Goal: Information Seeking & Learning: Learn about a topic

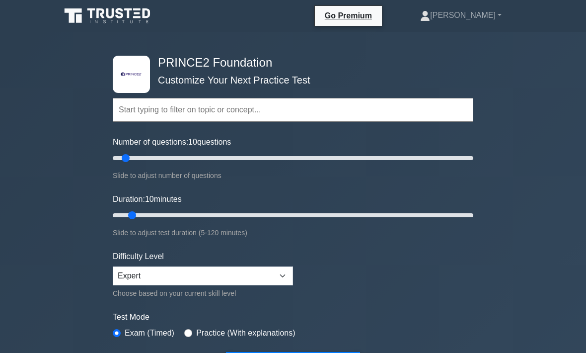
click at [150, 107] on input "text" at bounding box center [293, 110] width 360 height 24
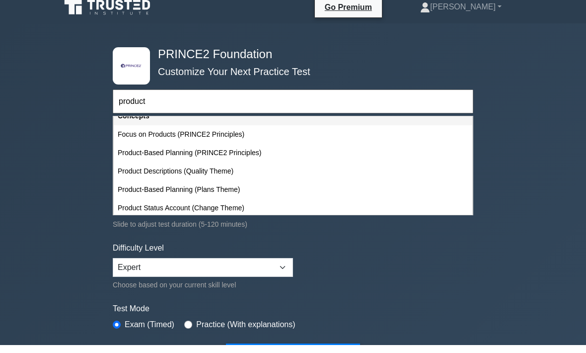
scroll to position [8, 0]
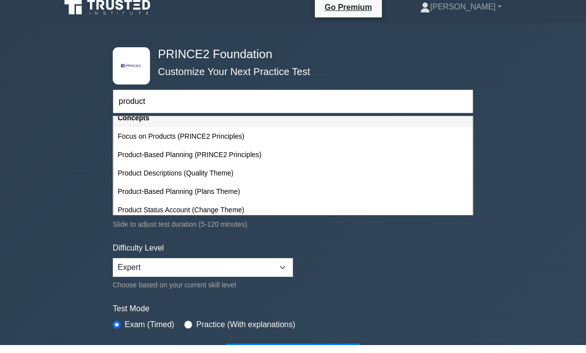
click at [239, 172] on div "Product Descriptions (Quality Theme)" at bounding box center [293, 181] width 358 height 18
type input "Product Descriptions (Quality Theme)"
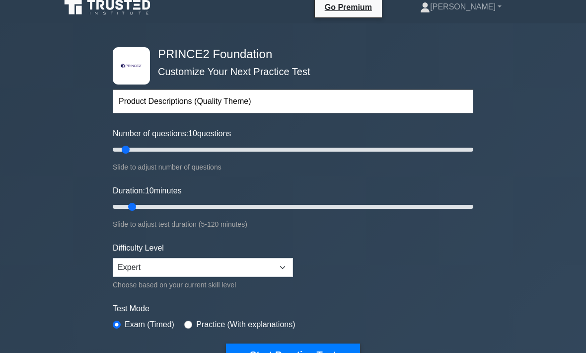
click at [125, 202] on input "Duration: 10 minutes" at bounding box center [293, 207] width 360 height 12
click at [127, 201] on input "Duration: 10 minutes" at bounding box center [293, 207] width 360 height 12
type input "5"
click at [117, 148] on input "Number of questions: 10 questions" at bounding box center [293, 149] width 360 height 12
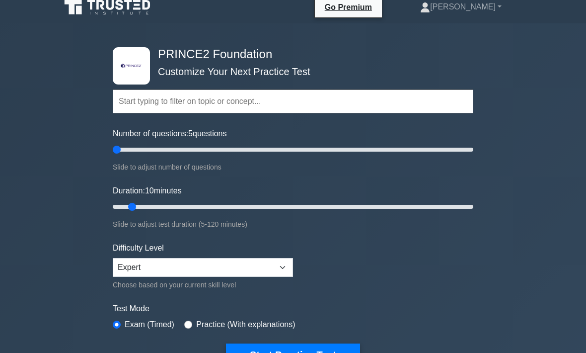
click at [311, 346] on button "Start Practice Test" at bounding box center [293, 354] width 134 height 23
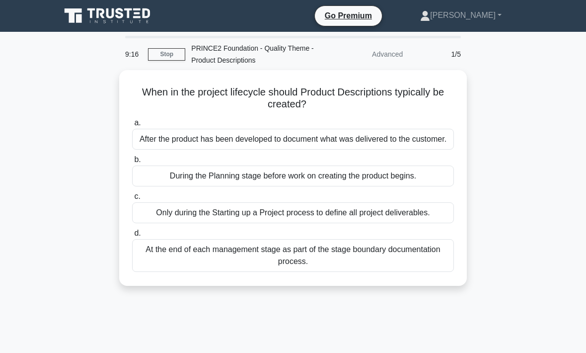
click at [313, 223] on div "Only during the Starting up a Project process to define all project deliverable…" at bounding box center [293, 212] width 322 height 21
click at [132, 200] on input "c. Only during the Starting up a Project process to define all project delivera…" at bounding box center [132, 196] width 0 height 6
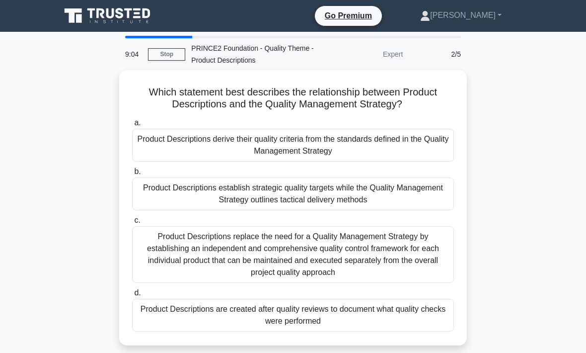
click at [362, 256] on div "Product Descriptions replace the need for a Quality Management Strategy by esta…" at bounding box center [293, 254] width 322 height 57
click at [132, 223] on input "c. Product Descriptions replace the need for a Quality Management Strategy by e…" at bounding box center [132, 220] width 0 height 6
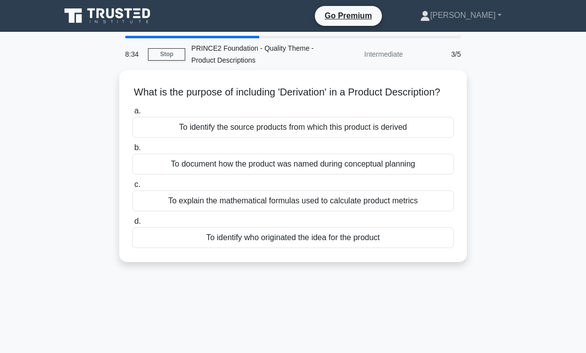
click at [354, 138] on div "To identify the source products from which this product is derived" at bounding box center [293, 127] width 322 height 21
click at [132, 114] on input "a. To identify the source products from which this product is derived" at bounding box center [132, 111] width 0 height 6
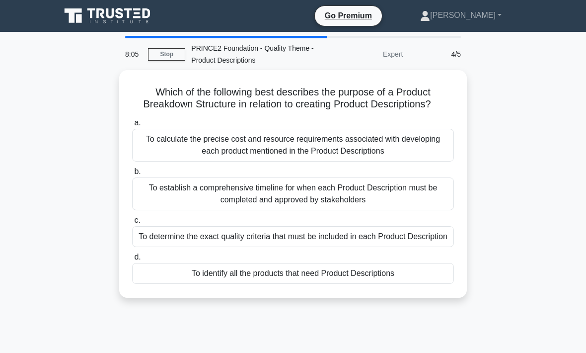
click at [307, 247] on div "To determine the exact quality criteria that must be included in each Product D…" at bounding box center [293, 236] width 322 height 21
click at [132, 223] on input "c. To determine the exact quality criteria that must be included in each Produc…" at bounding box center [132, 220] width 0 height 6
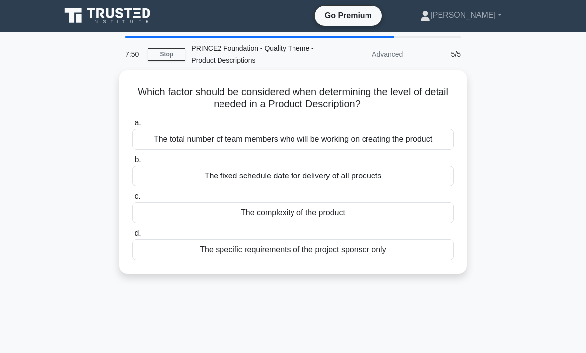
click at [348, 221] on div "The complexity of the product" at bounding box center [293, 212] width 322 height 21
click at [132, 200] on input "c. The complexity of the product" at bounding box center [132, 196] width 0 height 6
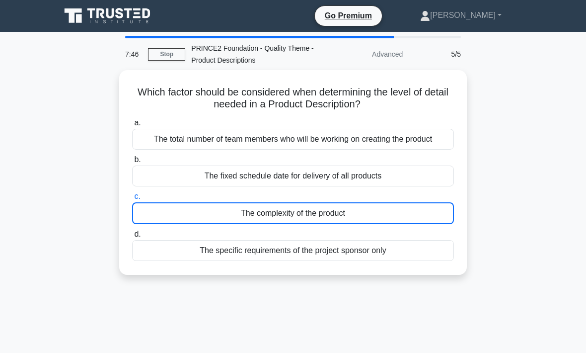
click at [169, 57] on link "Stop" at bounding box center [166, 54] width 37 height 12
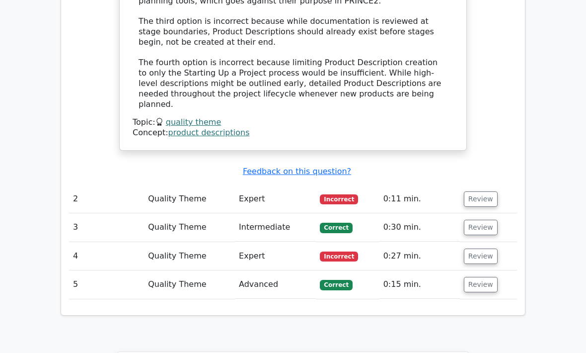
scroll to position [1206, 0]
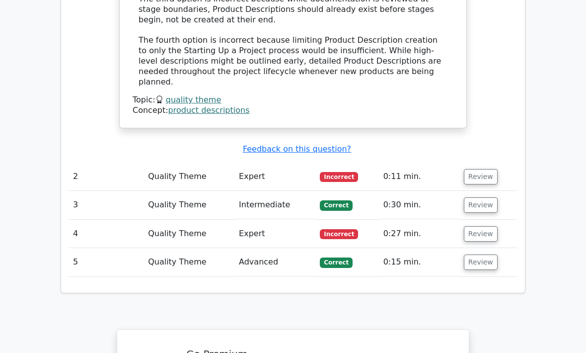
click at [486, 169] on button "Review" at bounding box center [481, 176] width 34 height 15
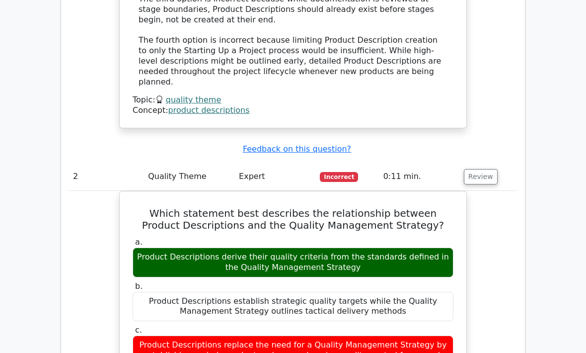
click at [483, 169] on button "Review" at bounding box center [481, 176] width 34 height 15
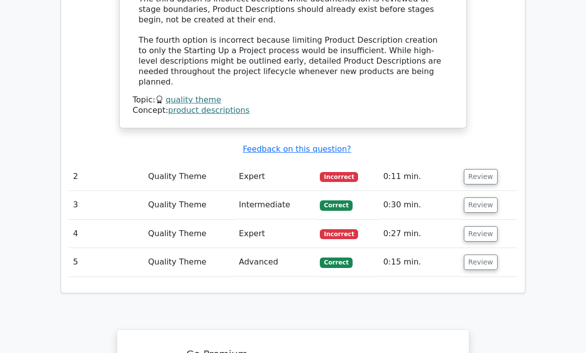
click at [483, 226] on button "Review" at bounding box center [481, 233] width 34 height 15
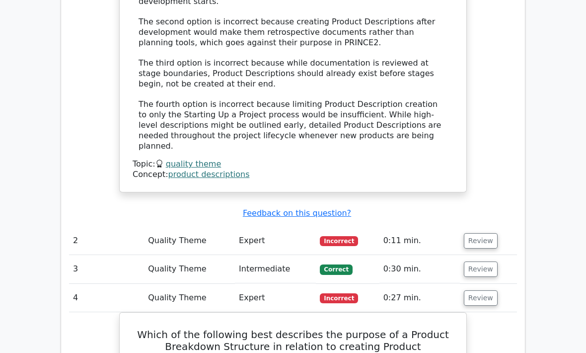
scroll to position [1121, 0]
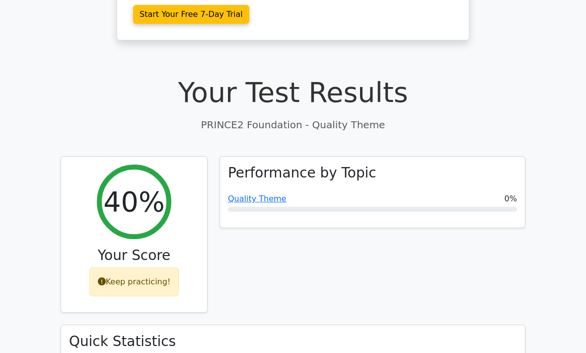
scroll to position [261, 0]
click at [252, 194] on link "Quality Theme" at bounding box center [257, 198] width 58 height 9
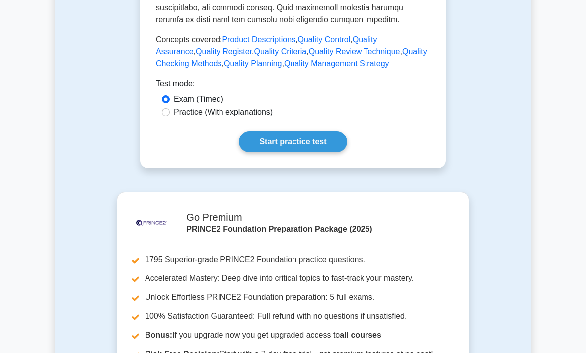
scroll to position [558, 0]
click at [315, 152] on link "Start practice test" at bounding box center [293, 141] width 108 height 21
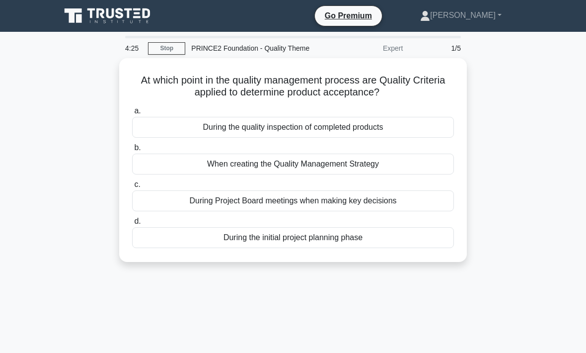
click at [319, 173] on div "When creating the Quality Management Strategy" at bounding box center [293, 163] width 322 height 21
click at [132, 151] on input "b. When creating the Quality Management Strategy" at bounding box center [132, 147] width 0 height 6
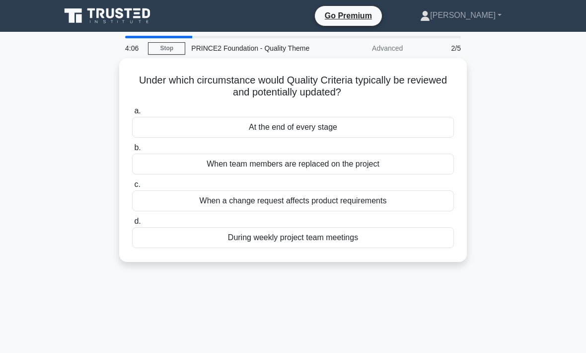
click at [330, 135] on div "At the end of every stage" at bounding box center [293, 127] width 322 height 21
click at [132, 114] on input "a. At the end of every stage" at bounding box center [132, 111] width 0 height 6
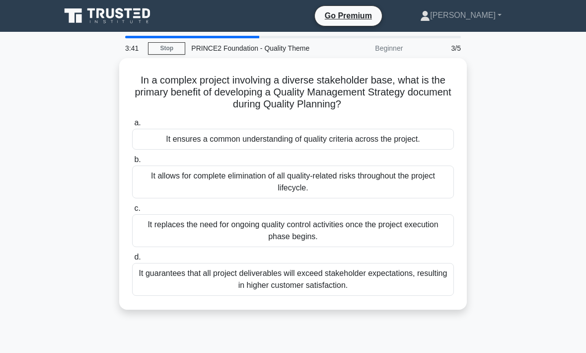
click at [347, 147] on div "It ensures a common understanding of quality criteria across the project." at bounding box center [293, 139] width 322 height 21
click at [132, 126] on input "a. It ensures a common understanding of quality criteria across the project." at bounding box center [132, 123] width 0 height 6
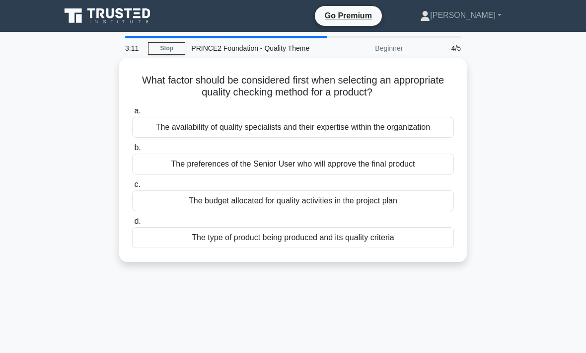
click at [293, 248] on div "The type of product being produced and its quality criteria" at bounding box center [293, 237] width 322 height 21
click at [132, 224] on input "d. The type of product being produced and its quality criteria" at bounding box center [132, 221] width 0 height 6
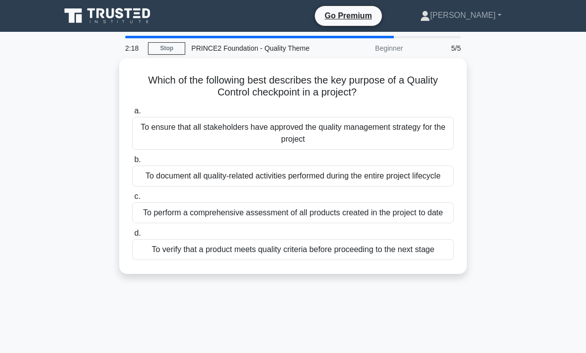
click at [297, 260] on div "To verify that a product meets quality criteria before proceeding to the next s…" at bounding box center [293, 249] width 322 height 21
click at [132, 236] on input "d. To verify that a product meets quality criteria before proceeding to the nex…" at bounding box center [132, 233] width 0 height 6
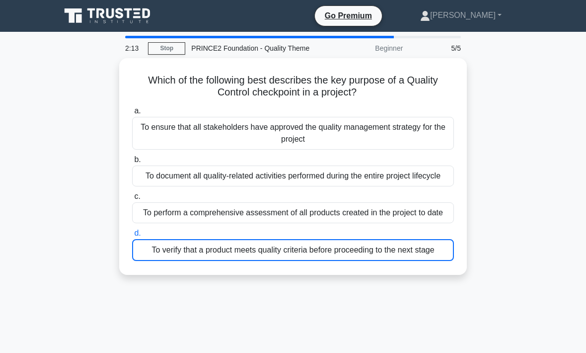
click at [166, 51] on link "Stop" at bounding box center [166, 48] width 37 height 12
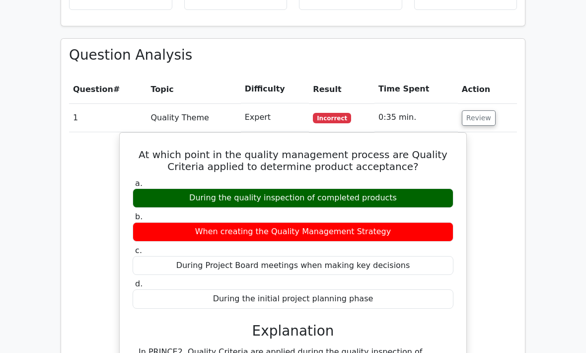
scroll to position [680, 0]
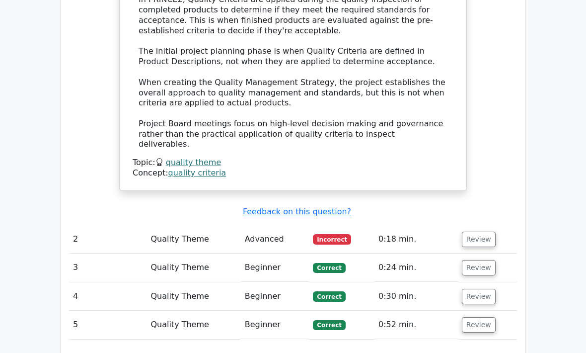
click at [480, 232] on button "Review" at bounding box center [479, 239] width 34 height 15
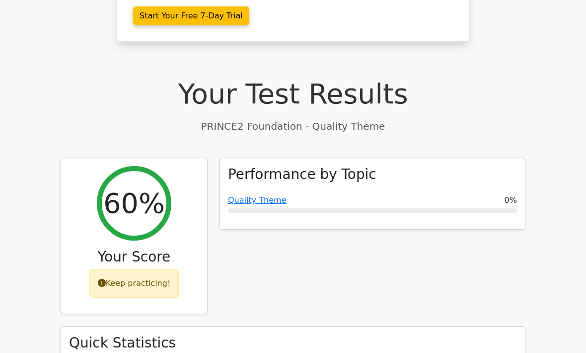
scroll to position [248, 0]
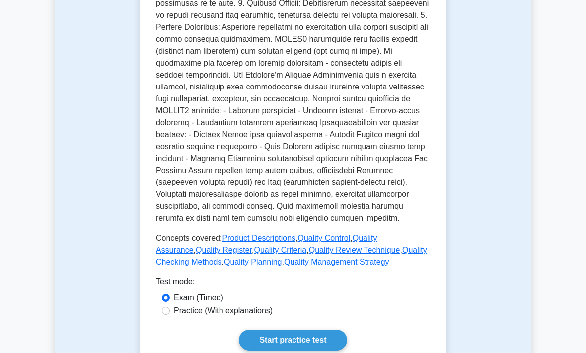
scroll to position [370, 0]
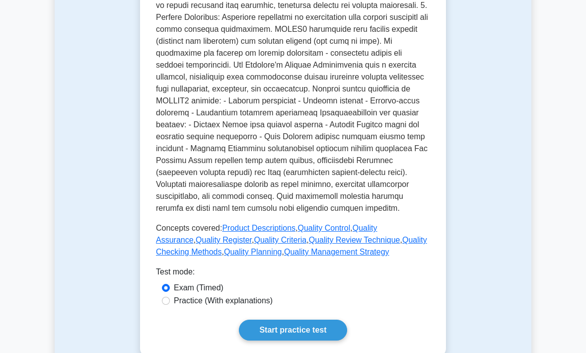
click at [275, 232] on link "Product Descriptions" at bounding box center [258, 227] width 73 height 8
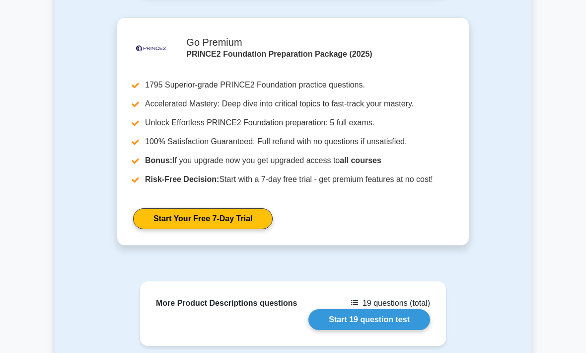
scroll to position [1742, 0]
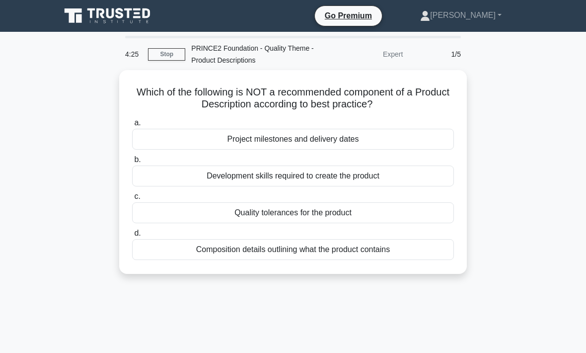
click at [333, 142] on div "Project milestones and delivery dates" at bounding box center [293, 139] width 322 height 21
click at [132, 126] on input "a. Project milestones and delivery dates" at bounding box center [132, 123] width 0 height 6
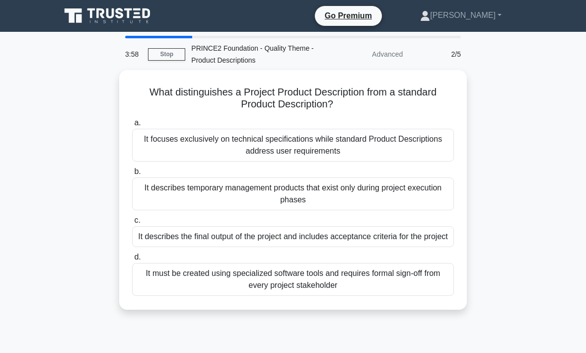
click at [310, 242] on div "It describes the final output of the project and includes acceptance criteria f…" at bounding box center [293, 236] width 322 height 21
click at [132, 223] on input "c. It describes the final output of the project and includes acceptance criteri…" at bounding box center [132, 220] width 0 height 6
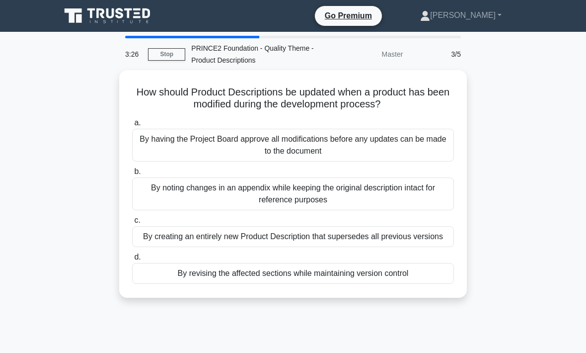
click at [305, 284] on div "By revising the affected sections while maintaining version control" at bounding box center [293, 273] width 322 height 21
click at [132, 260] on input "d. By revising the affected sections while maintaining version control" at bounding box center [132, 257] width 0 height 6
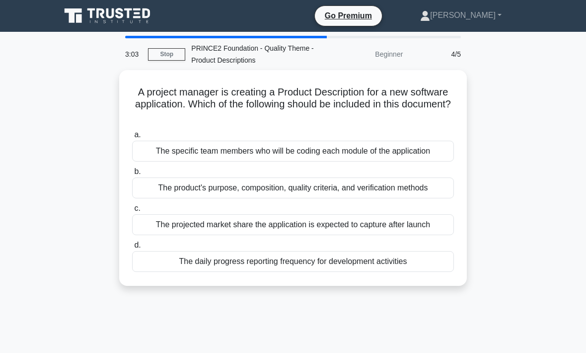
click at [356, 185] on div "The product's purpose, composition, quality criteria, and verification methods" at bounding box center [293, 187] width 322 height 21
click at [132, 175] on input "b. The product's purpose, composition, quality criteria, and verification metho…" at bounding box center [132, 171] width 0 height 6
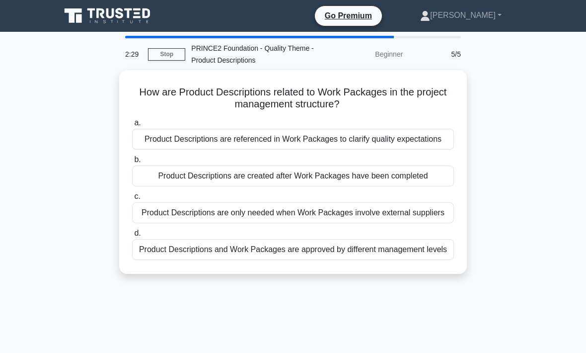
click at [321, 147] on div "Product Descriptions are referenced in Work Packages to clarify quality expecta…" at bounding box center [293, 139] width 322 height 21
click at [132, 126] on input "a. Product Descriptions are referenced in Work Packages to clarify quality expe…" at bounding box center [132, 123] width 0 height 6
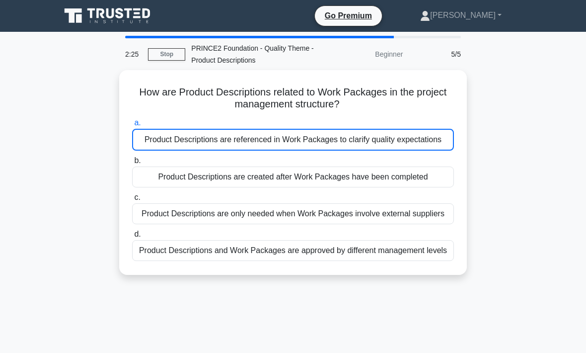
click at [170, 52] on link "Stop" at bounding box center [166, 54] width 37 height 12
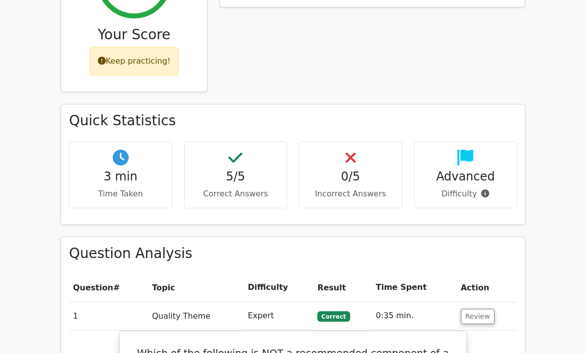
scroll to position [477, 0]
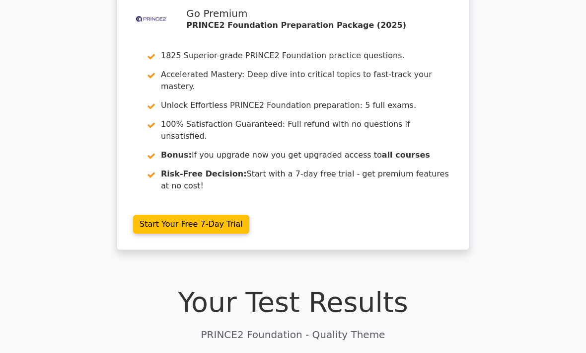
scroll to position [18, 0]
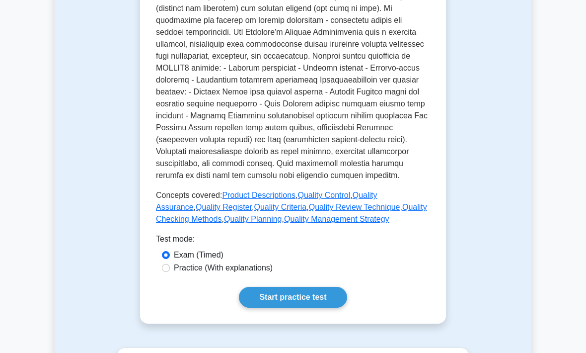
click at [389, 223] on link "Quality Management Strategy" at bounding box center [336, 218] width 105 height 8
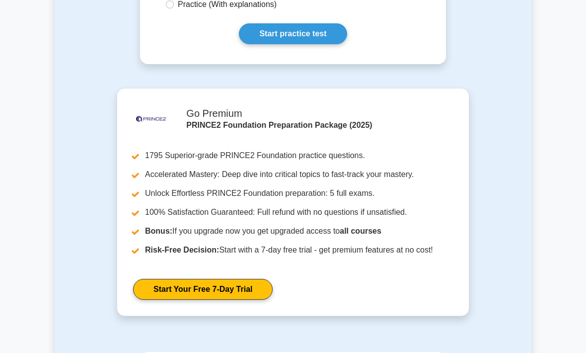
scroll to position [1850, 0]
click at [301, 44] on link "Start practice test" at bounding box center [293, 33] width 108 height 21
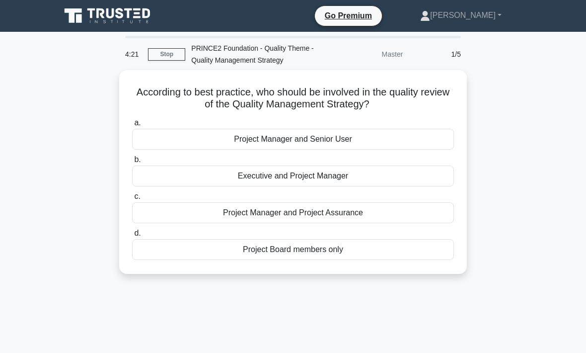
click at [289, 256] on div "Project Board members only" at bounding box center [293, 249] width 322 height 21
click at [132, 236] on input "d. Project Board members only" at bounding box center [132, 233] width 0 height 6
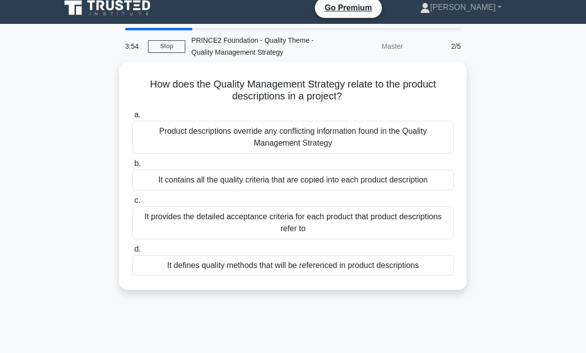
scroll to position [8, 0]
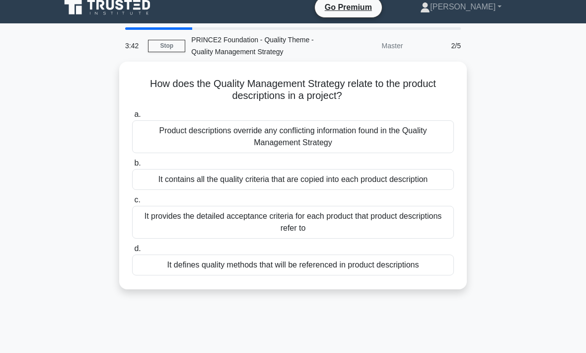
click at [312, 238] on div "It provides the detailed acceptance criteria for each product that product desc…" at bounding box center [293, 222] width 322 height 33
click at [132, 203] on input "c. It provides the detailed acceptance criteria for each product that product d…" at bounding box center [132, 200] width 0 height 6
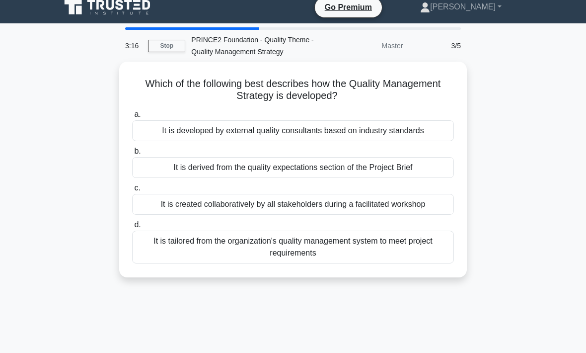
click at [318, 258] on div "It is tailored from the organization's quality management system to meet projec…" at bounding box center [293, 246] width 322 height 33
click at [132, 228] on input "d. It is tailored from the organization's quality management system to meet pro…" at bounding box center [132, 224] width 0 height 6
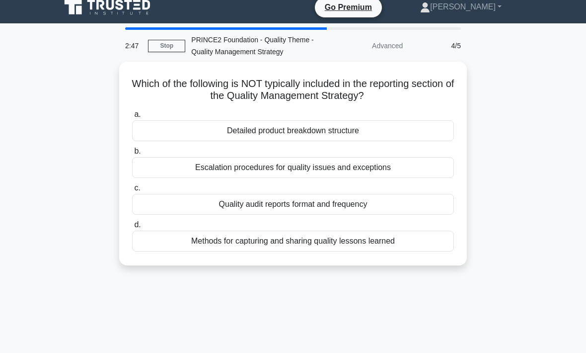
click at [328, 141] on div "Detailed product breakdown structure" at bounding box center [293, 130] width 322 height 21
click at [132, 118] on input "a. Detailed product breakdown structure" at bounding box center [132, 114] width 0 height 6
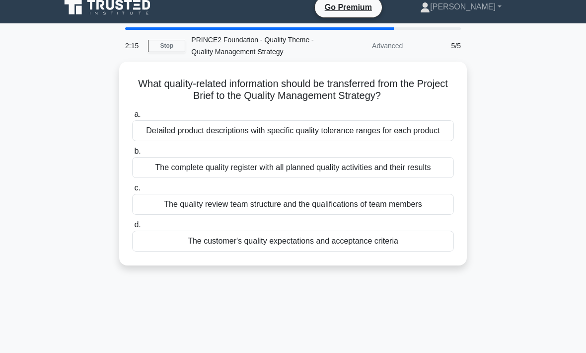
click at [362, 251] on div "The customer's quality expectations and acceptance criteria" at bounding box center [293, 240] width 322 height 21
click at [132, 228] on input "d. The customer's quality expectations and acceptance criteria" at bounding box center [132, 224] width 0 height 6
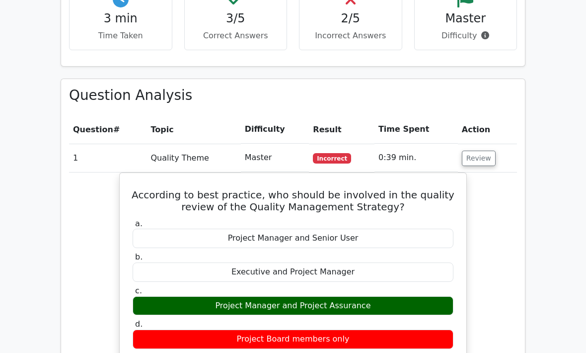
scroll to position [639, 0]
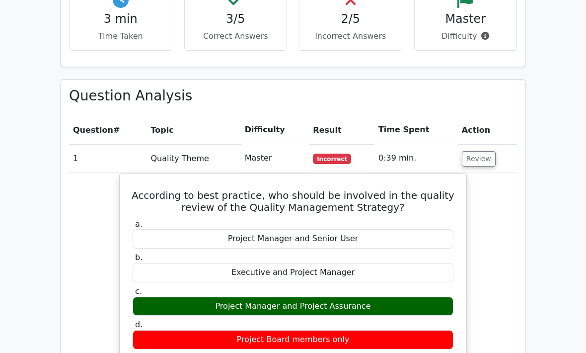
click at [482, 151] on button "Review" at bounding box center [479, 158] width 34 height 15
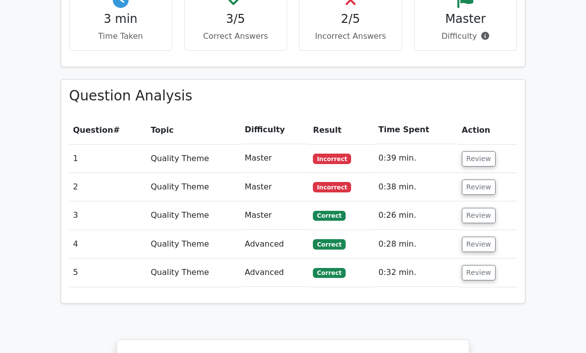
click at [481, 179] on button "Review" at bounding box center [479, 186] width 34 height 15
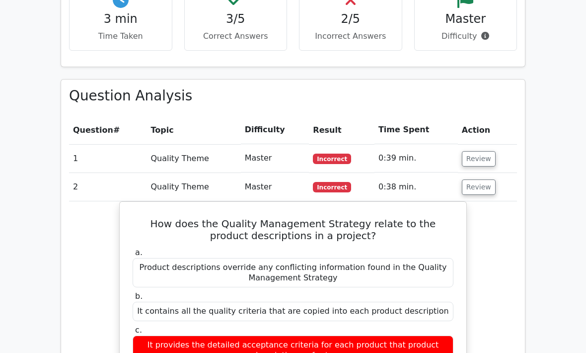
click at [479, 179] on button "Review" at bounding box center [479, 186] width 34 height 15
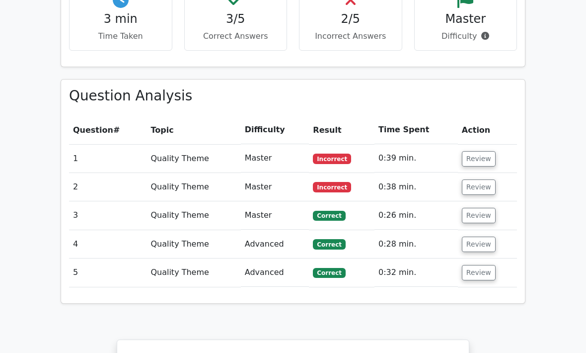
click at [479, 265] on button "Review" at bounding box center [479, 272] width 34 height 15
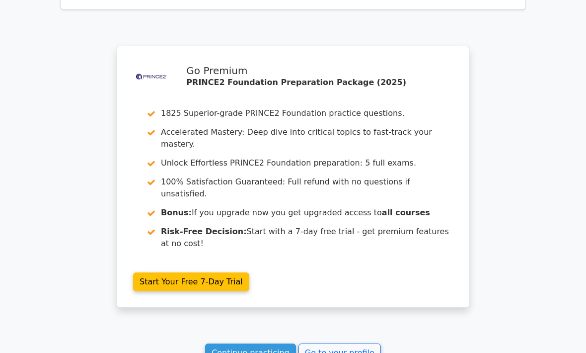
scroll to position [1515, 0]
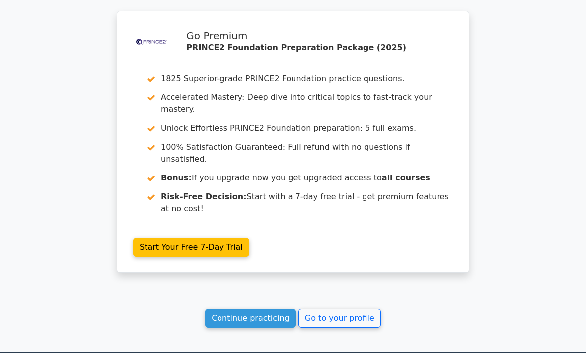
click at [254, 309] on link "Continue practicing" at bounding box center [250, 318] width 91 height 19
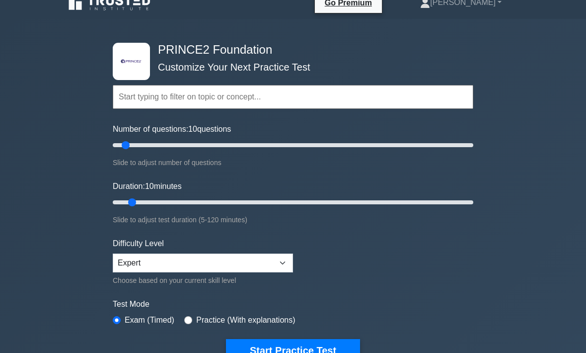
type input "5"
click at [114, 140] on input "Number of questions: 10 questions" at bounding box center [293, 146] width 360 height 12
click at [224, 94] on input "text" at bounding box center [293, 97] width 360 height 24
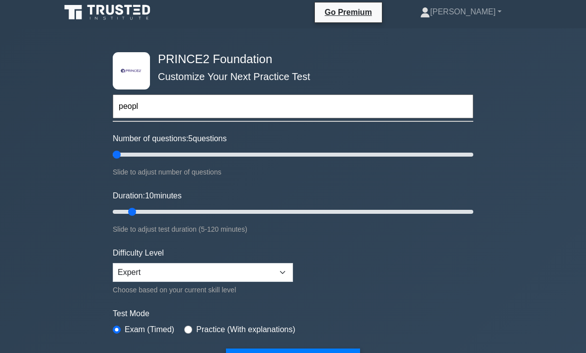
scroll to position [0, 0]
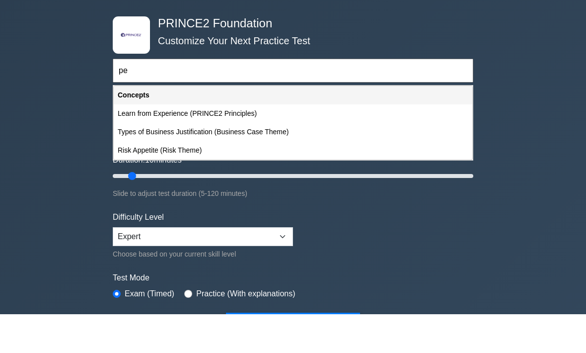
type input "p"
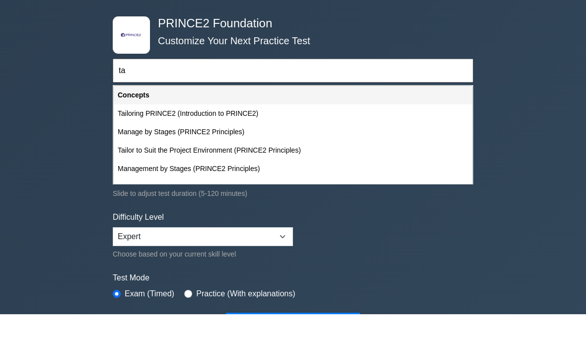
click at [179, 143] on div "Tailoring PRINCE2 (Introduction to PRINCE2)" at bounding box center [293, 152] width 358 height 18
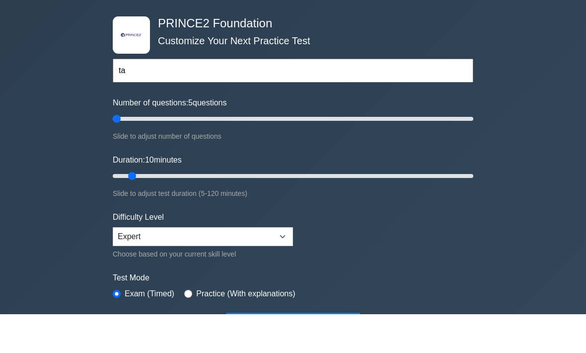
type input "Tailoring PRINCE2 (Introduction to PRINCE2)"
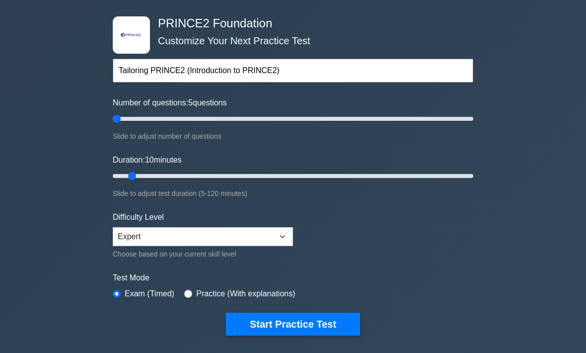
click at [318, 321] on button "Start Practice Test" at bounding box center [293, 324] width 134 height 23
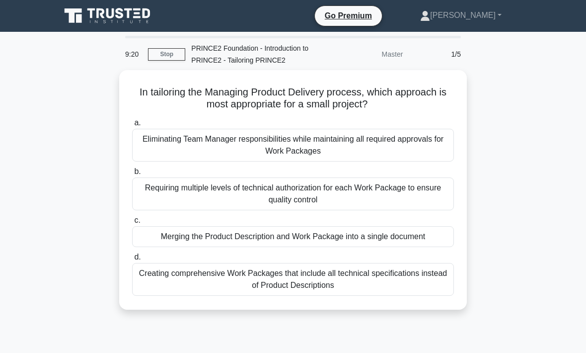
click at [325, 241] on div "Merging the Product Description and Work Package into a single document" at bounding box center [293, 236] width 322 height 21
click at [132, 223] on input "c. Merging the Product Description and Work Package into a single document" at bounding box center [132, 220] width 0 height 6
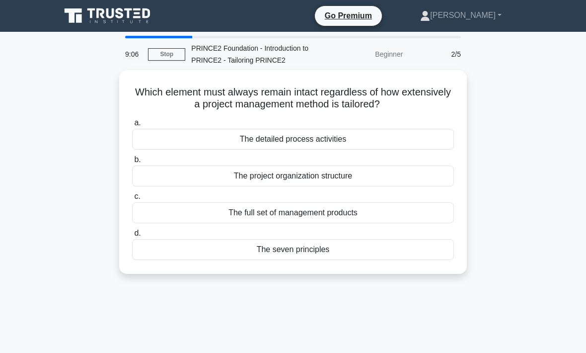
click at [315, 248] on div "The seven principles" at bounding box center [293, 249] width 322 height 21
click at [132, 236] on input "d. The seven principles" at bounding box center [132, 233] width 0 height 6
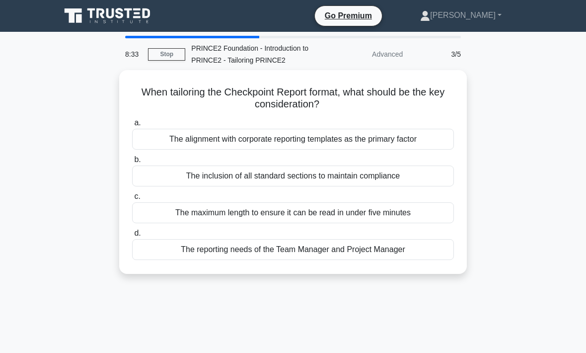
click at [311, 242] on div "The reporting needs of the Team Manager and Project Manager" at bounding box center [293, 249] width 322 height 21
click at [132, 236] on input "d. The reporting needs of the Team Manager and Project Manager" at bounding box center [132, 233] width 0 height 6
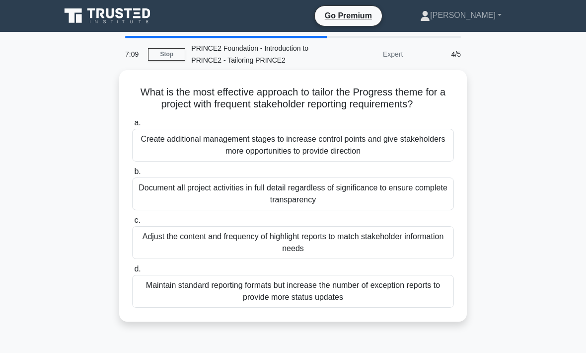
click at [297, 252] on div "Adjust the content and frequency of highlight reports to match stakeholder info…" at bounding box center [293, 242] width 322 height 33
click at [132, 223] on input "c. Adjust the content and frequency of highlight reports to match stakeholder i…" at bounding box center [132, 220] width 0 height 6
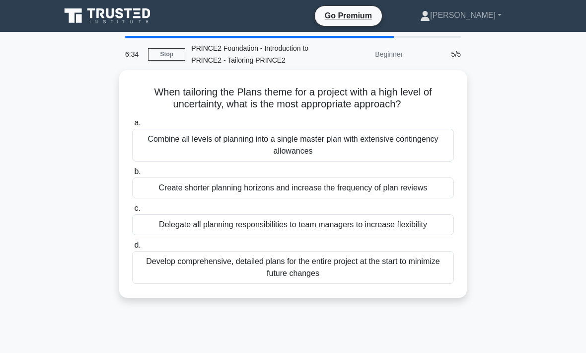
click at [294, 186] on div "Create shorter planning horizons and increase the frequency of plan reviews" at bounding box center [293, 187] width 322 height 21
click at [132, 175] on input "b. Create shorter planning horizons and increase the frequency of plan reviews" at bounding box center [132, 171] width 0 height 6
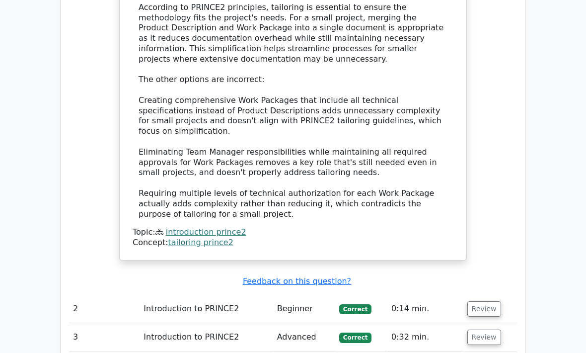
scroll to position [1081, 0]
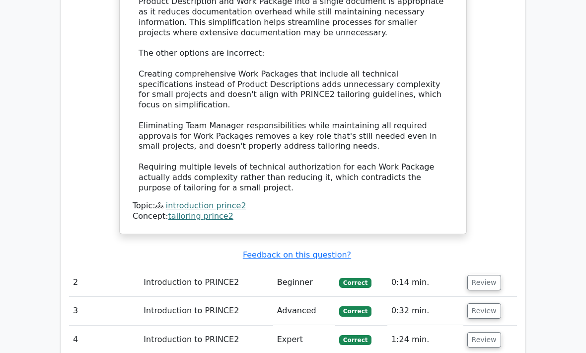
click at [491, 275] on button "Review" at bounding box center [484, 282] width 34 height 15
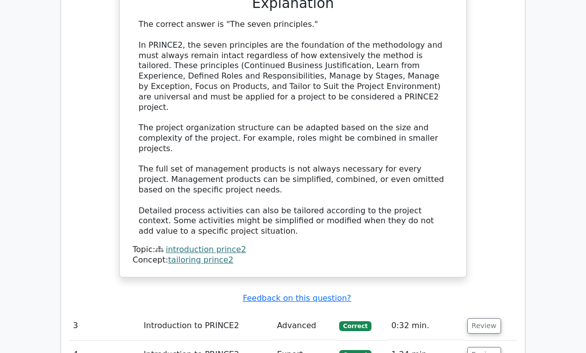
click at [488, 318] on button "Review" at bounding box center [484, 325] width 34 height 15
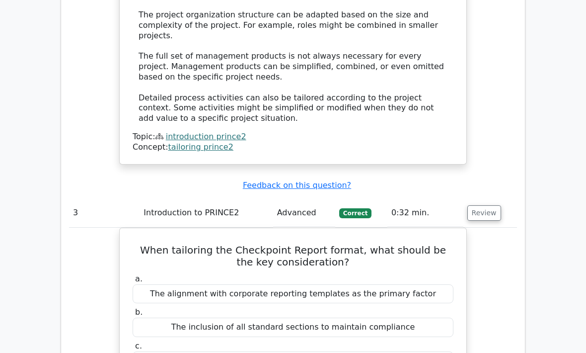
scroll to position [1709, 0]
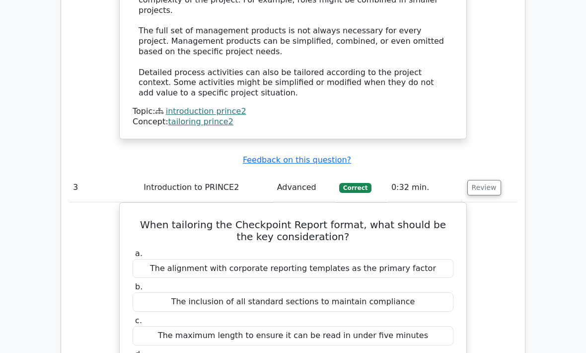
click at [480, 180] on button "Review" at bounding box center [484, 187] width 34 height 15
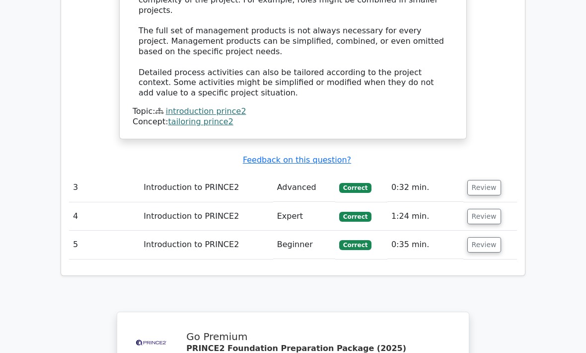
click at [484, 209] on button "Review" at bounding box center [484, 216] width 34 height 15
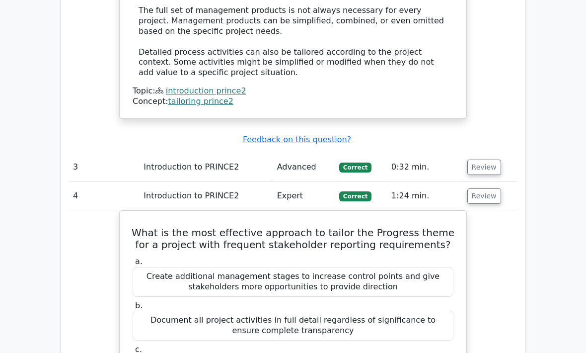
scroll to position [1732, 0]
click at [487, 188] on button "Review" at bounding box center [484, 195] width 34 height 15
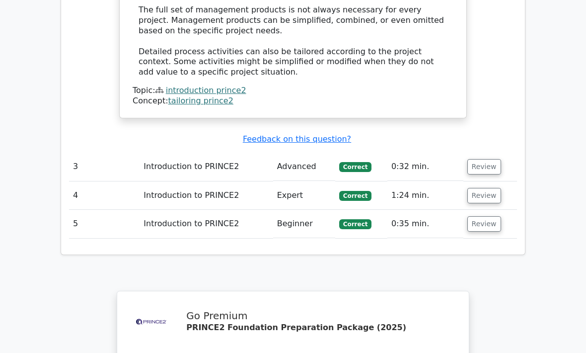
click at [489, 216] on button "Review" at bounding box center [484, 223] width 34 height 15
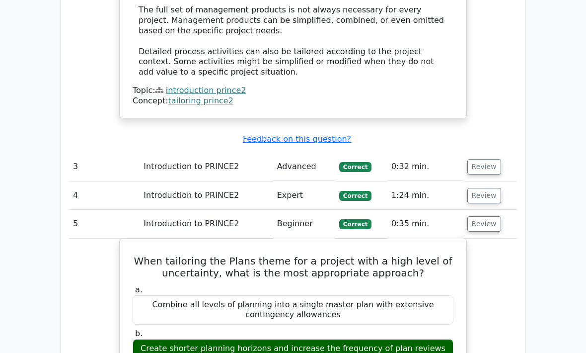
click at [489, 216] on button "Review" at bounding box center [484, 223] width 34 height 15
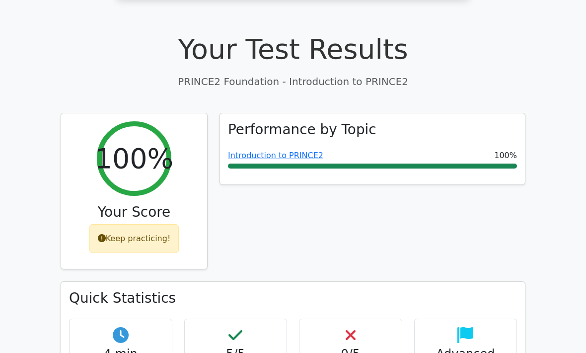
scroll to position [304, 0]
click at [138, 224] on div "Keep practicing!" at bounding box center [134, 238] width 90 height 29
click at [150, 224] on div "Keep practicing!" at bounding box center [134, 238] width 90 height 29
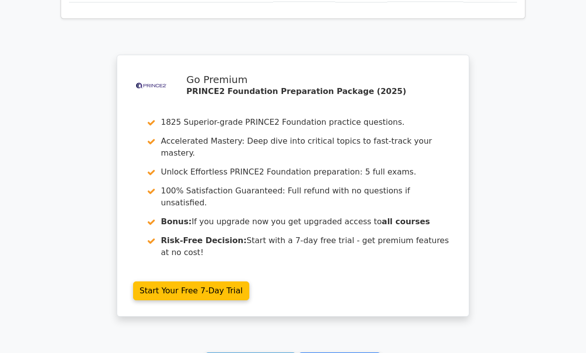
scroll to position [1999, 0]
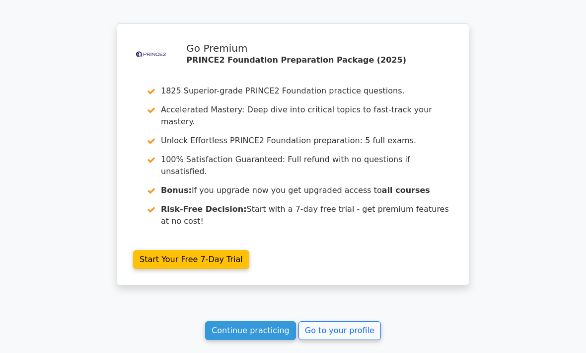
click at [267, 321] on link "Continue practicing" at bounding box center [250, 330] width 91 height 19
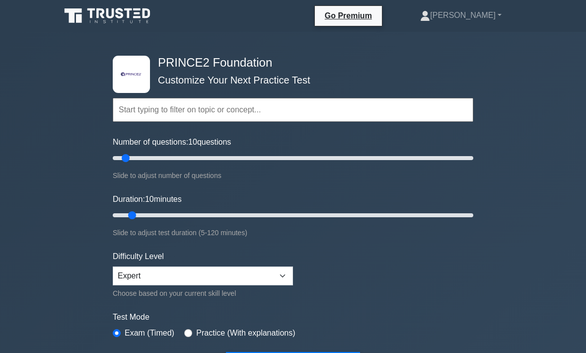
click at [240, 104] on input "text" at bounding box center [293, 110] width 360 height 24
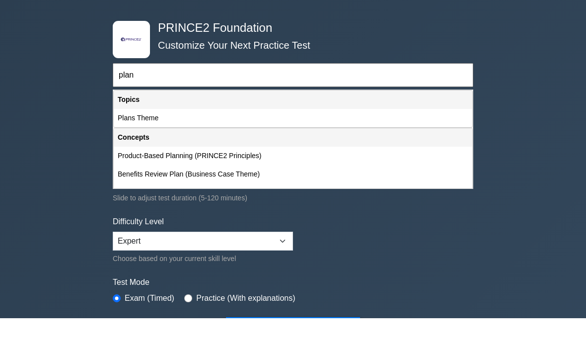
click at [150, 143] on div "Plans Theme" at bounding box center [293, 152] width 358 height 18
type input "Plans Theme"
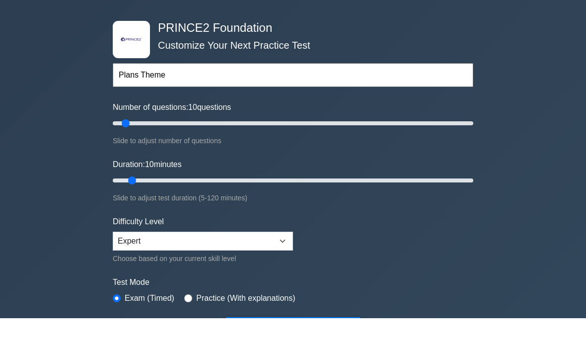
scroll to position [35, 0]
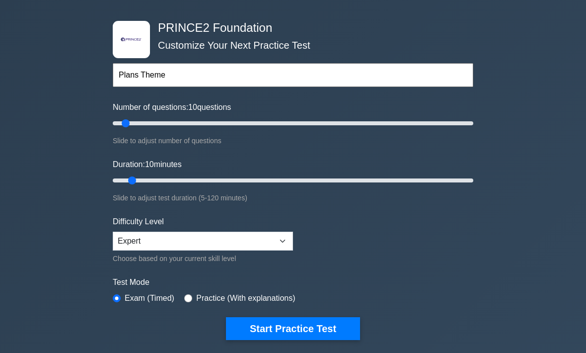
type input "5"
click at [116, 121] on input "Number of questions: 10 questions" at bounding box center [293, 123] width 360 height 12
click at [302, 330] on button "Start Practice Test" at bounding box center [293, 328] width 134 height 23
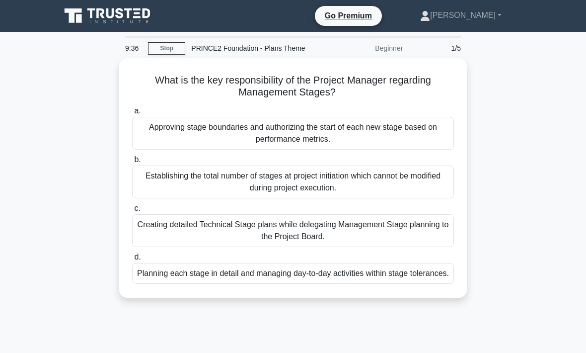
click at [303, 283] on div "Planning each stage in detail and managing day-to-day activities within stage t…" at bounding box center [293, 273] width 322 height 21
click at [132, 260] on input "d. Planning each stage in detail and managing day-to-day activities within stag…" at bounding box center [132, 257] width 0 height 6
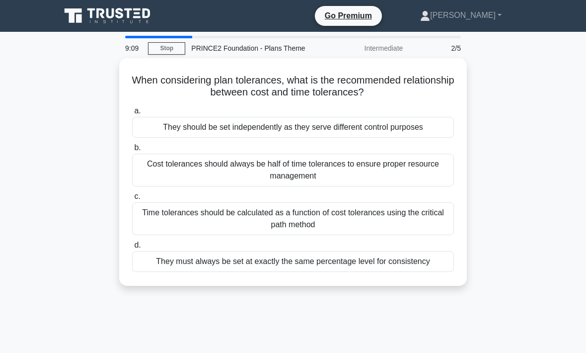
click at [378, 129] on div "They should be set independently as they serve different control purposes" at bounding box center [293, 127] width 322 height 21
click at [132, 114] on input "a. They should be set independently as they serve different control purposes" at bounding box center [132, 111] width 0 height 6
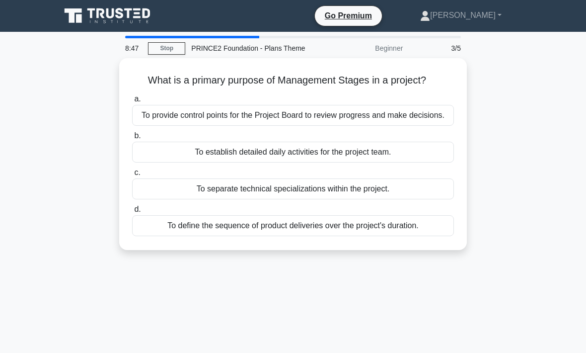
click at [300, 126] on div "To provide control points for the Project Board to review progress and make dec…" at bounding box center [293, 115] width 322 height 21
click at [132, 102] on input "a. To provide control points for the Project Board to review progress and make …" at bounding box center [132, 99] width 0 height 6
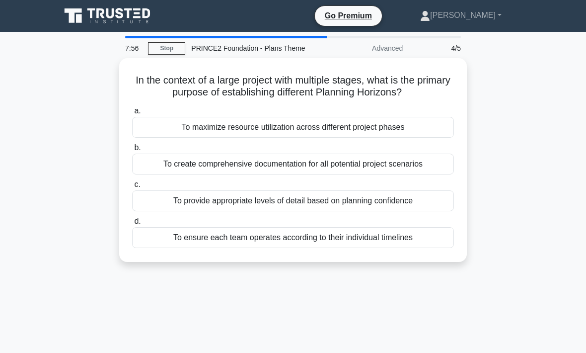
click at [373, 138] on div "To maximize resource utilization across different project phases" at bounding box center [293, 127] width 322 height 21
click at [132, 114] on input "a. To maximize resource utilization across different project phases" at bounding box center [132, 111] width 0 height 6
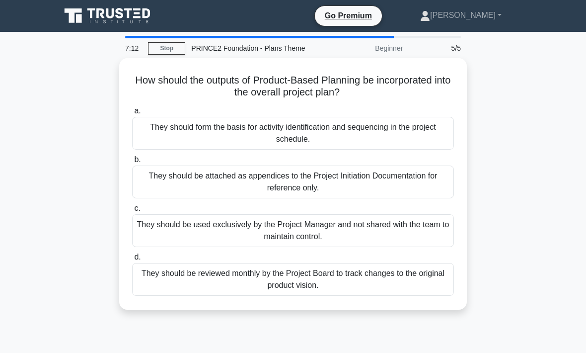
click at [320, 132] on div "They should form the basis for activity identification and sequencing in the pr…" at bounding box center [293, 133] width 322 height 33
click at [132, 114] on input "a. They should form the basis for activity identification and sequencing in the…" at bounding box center [132, 111] width 0 height 6
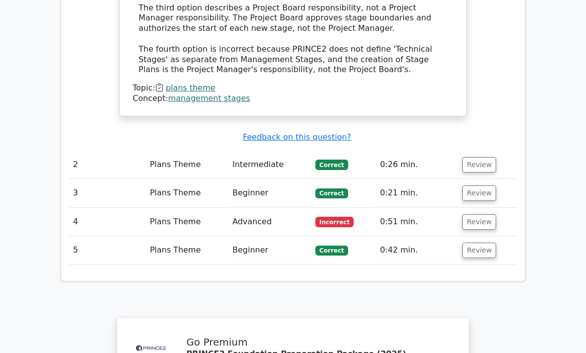
scroll to position [1208, 0]
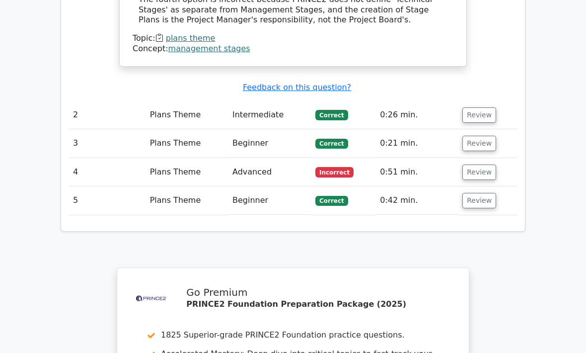
click at [484, 164] on button "Review" at bounding box center [479, 171] width 34 height 15
